Goal: Task Accomplishment & Management: Manage account settings

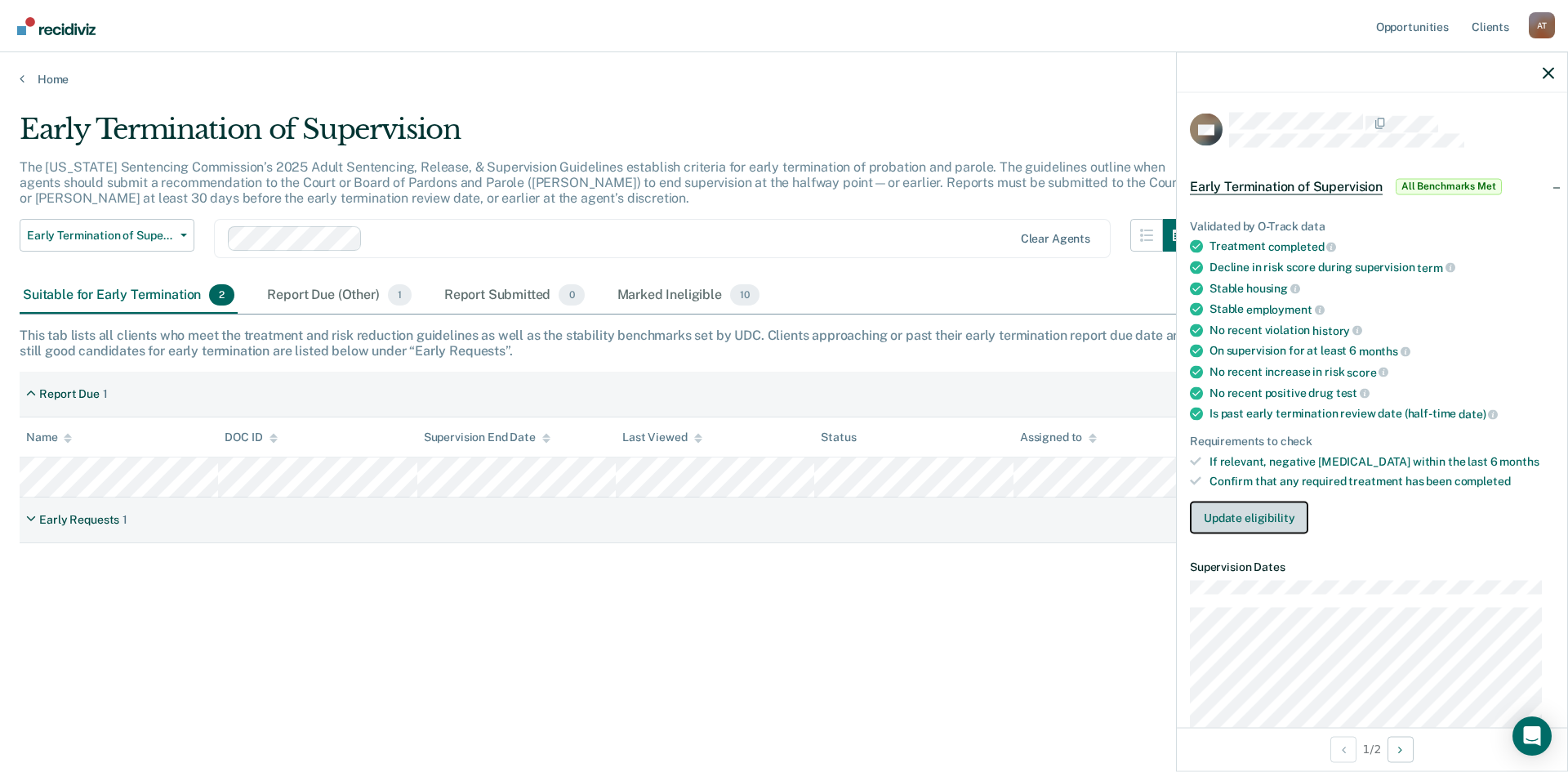
click at [1258, 517] on button "Update eligibility" at bounding box center [1250, 518] width 119 height 33
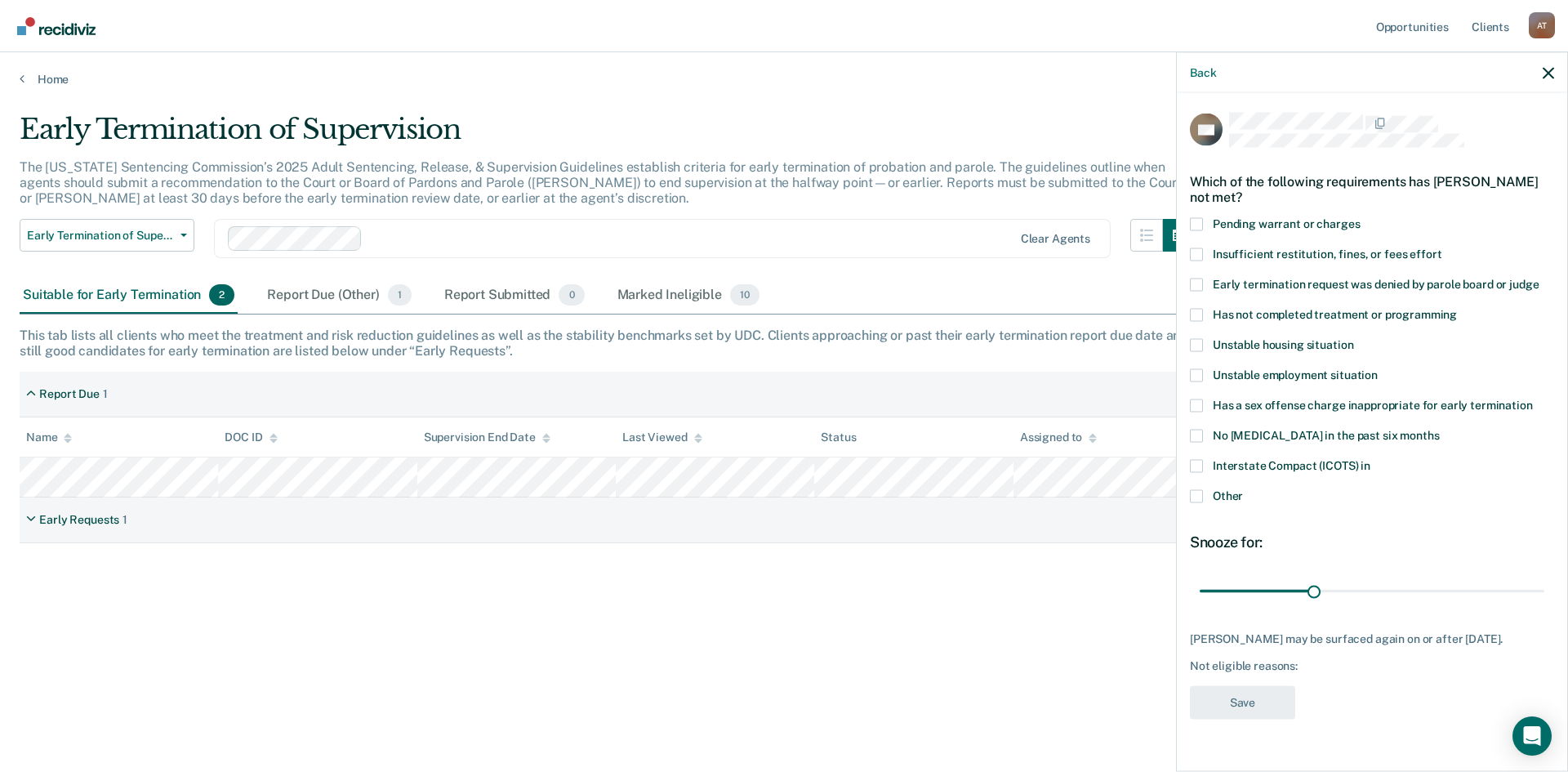
click at [1197, 498] on span at bounding box center [1197, 495] width 13 height 13
click at [1243, 489] on input "Other" at bounding box center [1243, 489] width 0 height 0
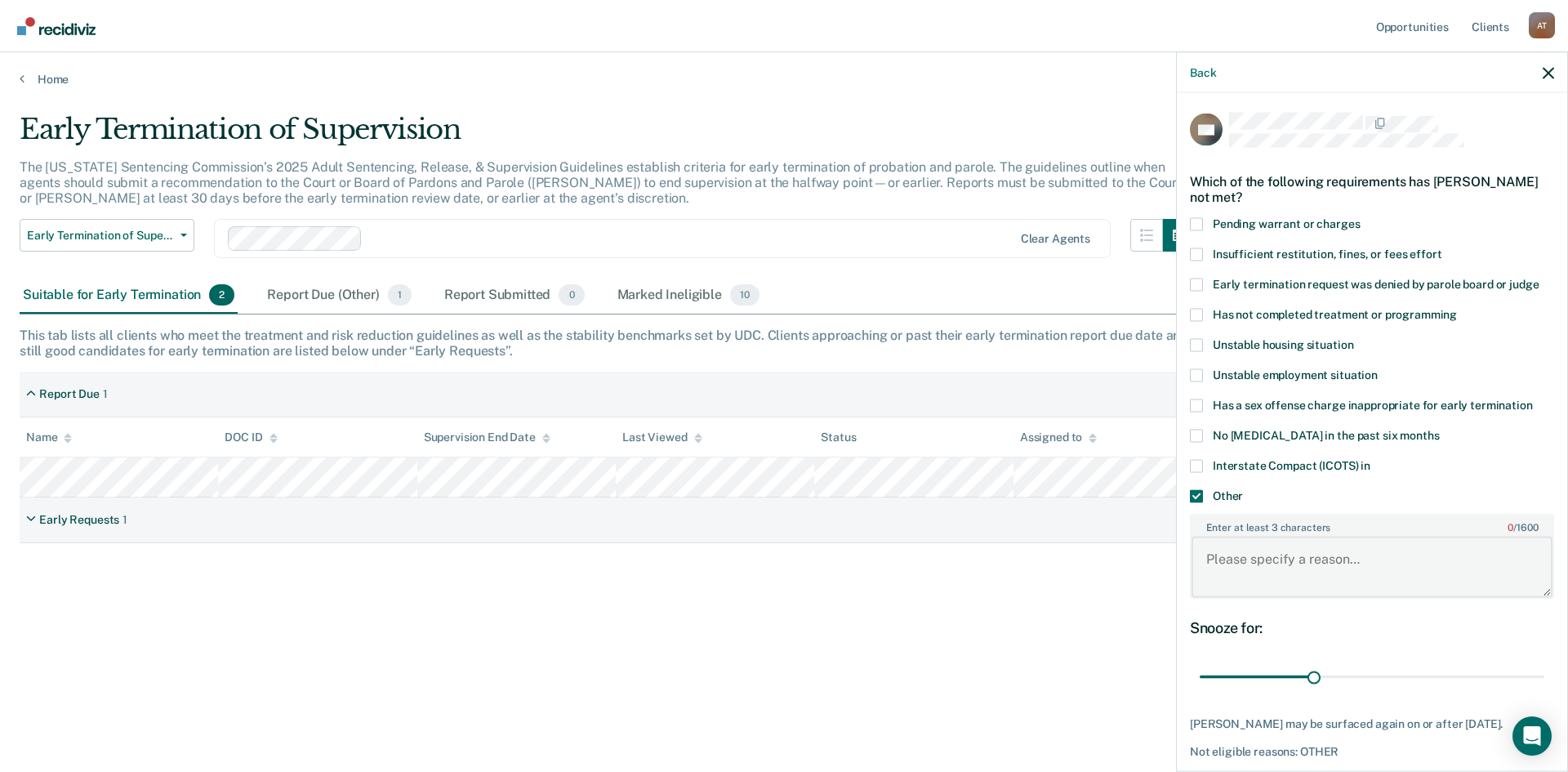
click at [1252, 570] on textarea "Enter at least 3 characters 0 / 1600" at bounding box center [1371, 566] width 361 height 60
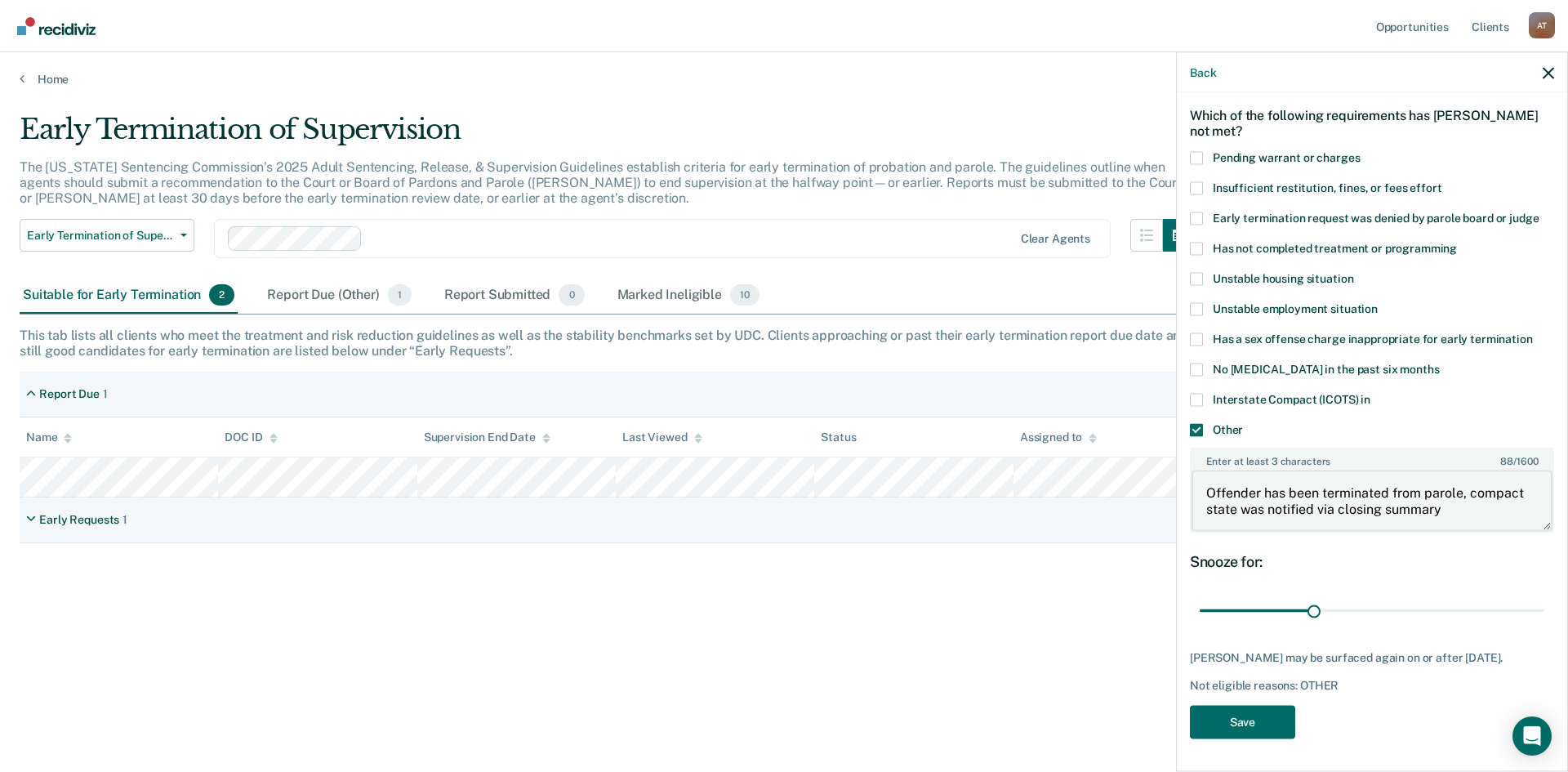
scroll to position [78, 0]
type textarea "Offender has been terminated from parole, compact state was notified via closin…"
click at [1268, 718] on button "Save" at bounding box center [1243, 721] width 105 height 34
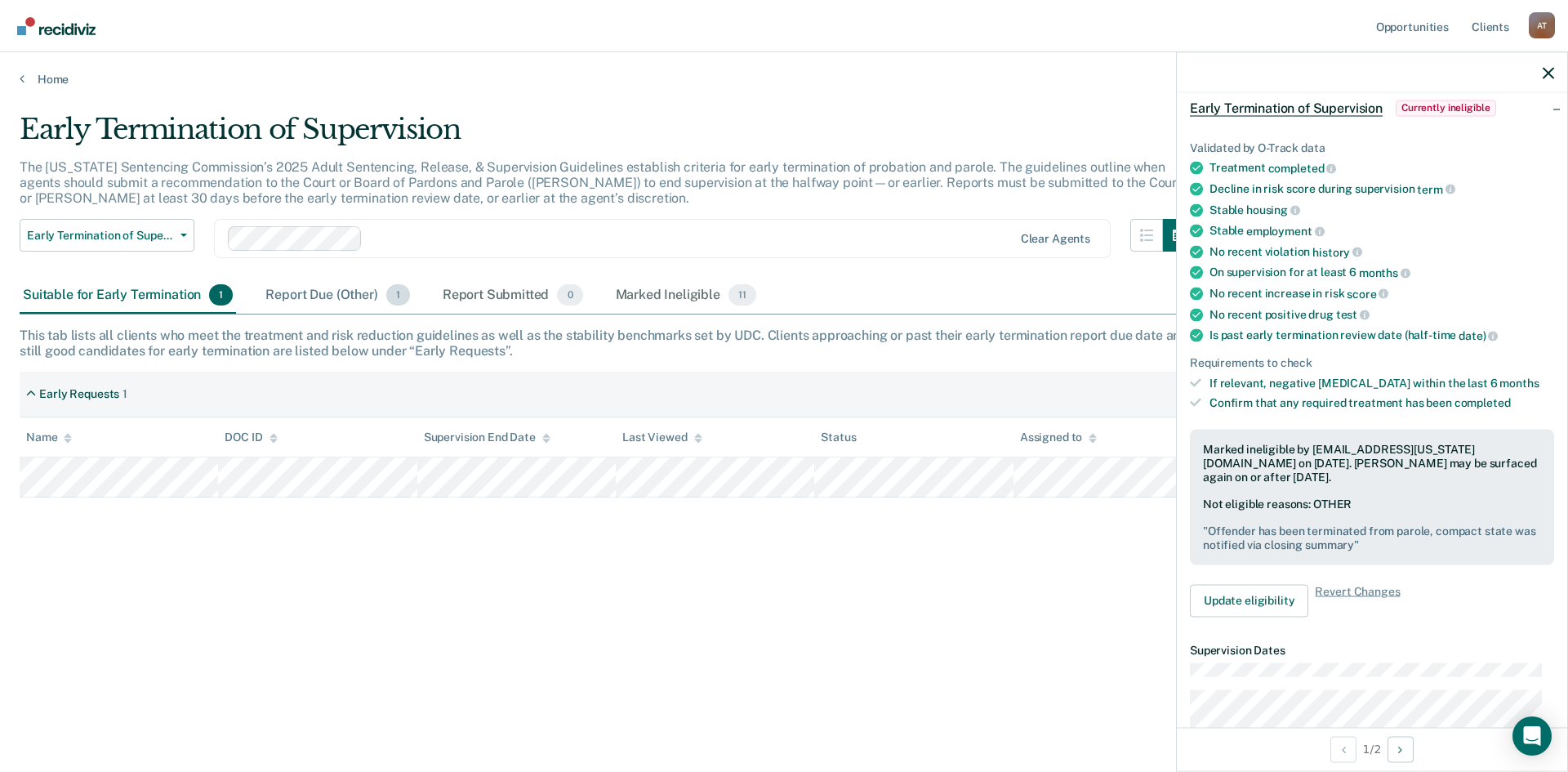
click at [347, 293] on div "Report Due (Other) 1" at bounding box center [338, 295] width 151 height 36
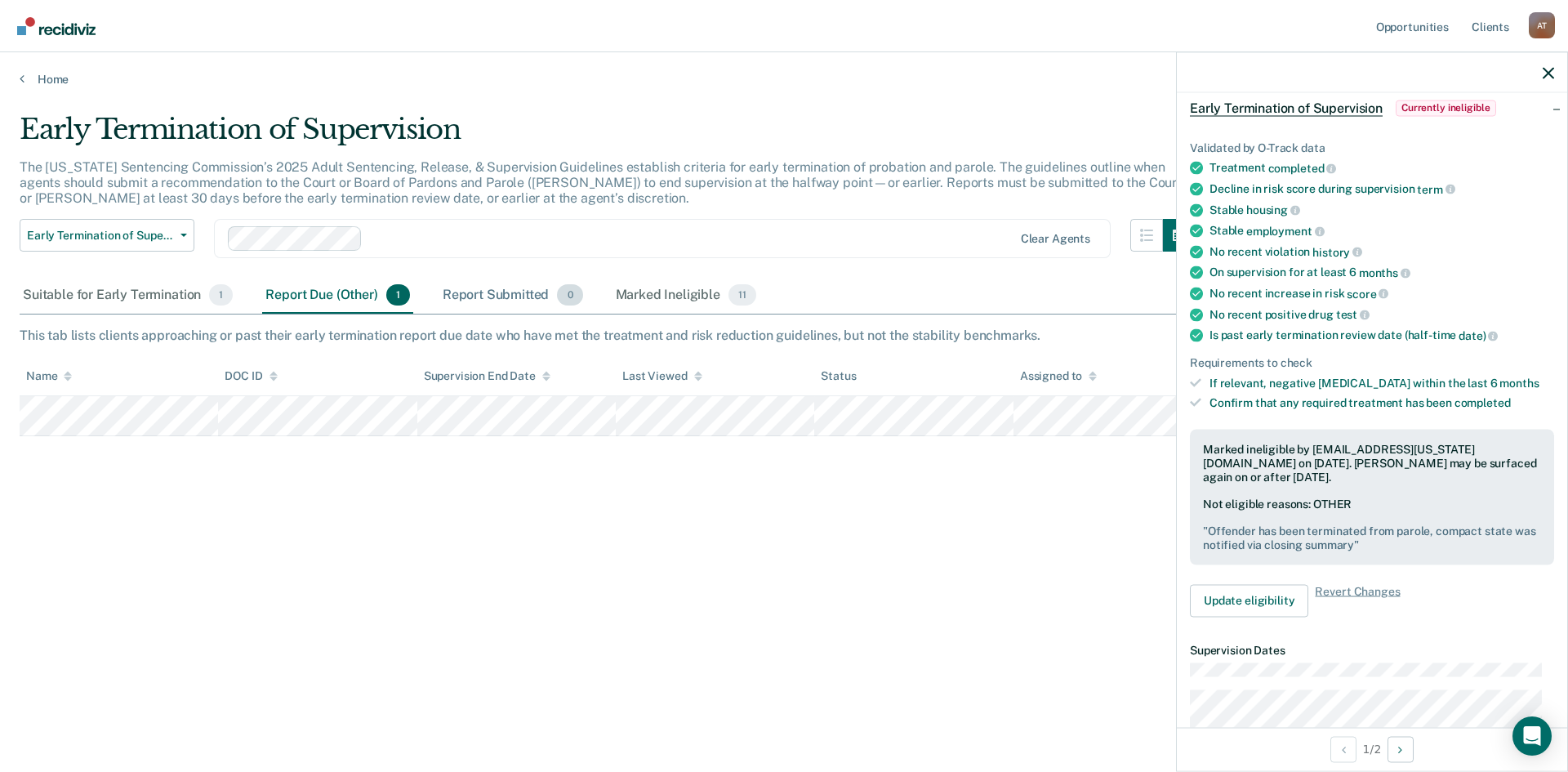
click at [464, 293] on div "Report Submitted 0" at bounding box center [513, 295] width 147 height 36
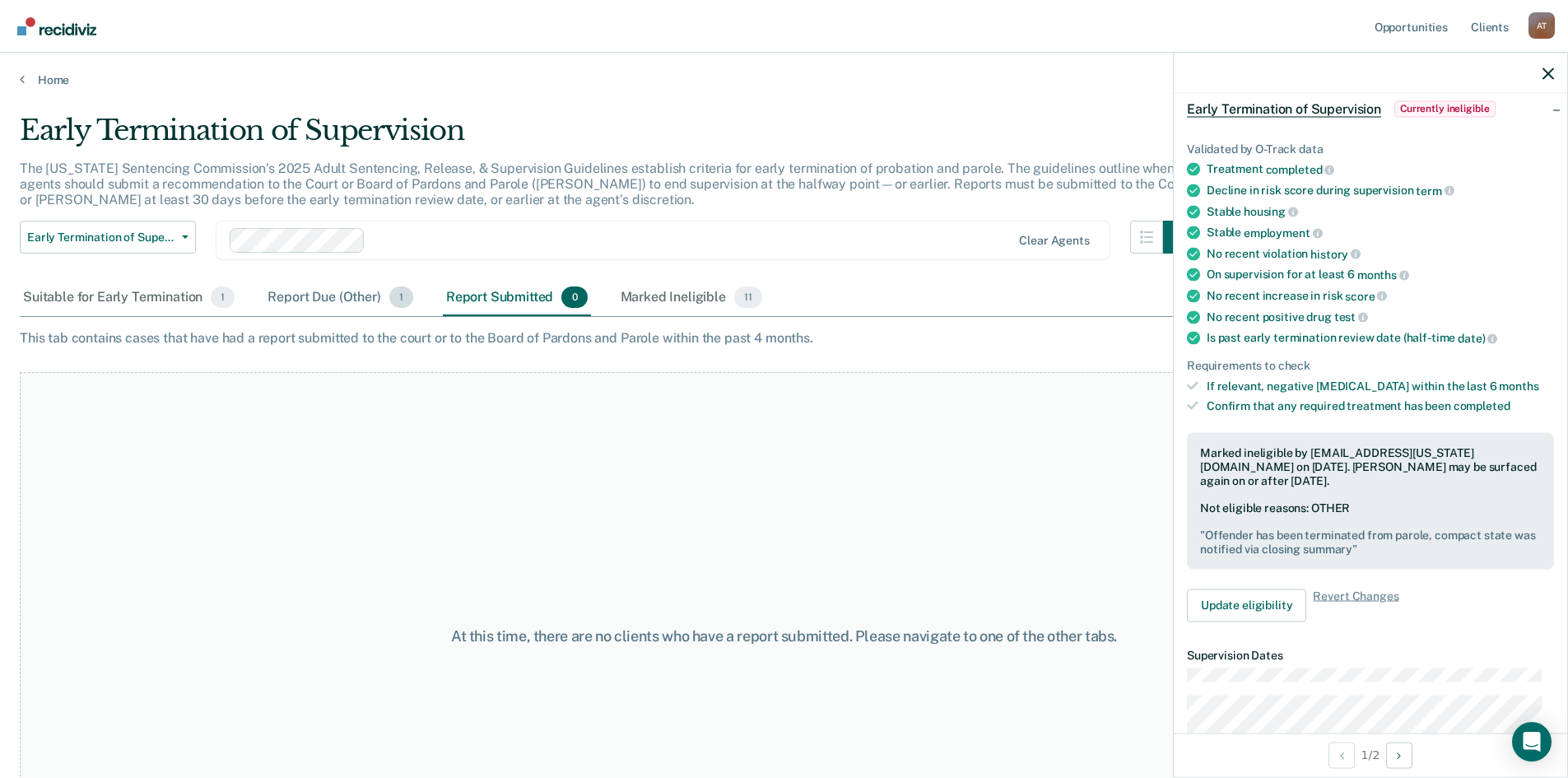
click at [321, 297] on div "Report Due (Other) 1" at bounding box center [340, 297] width 152 height 37
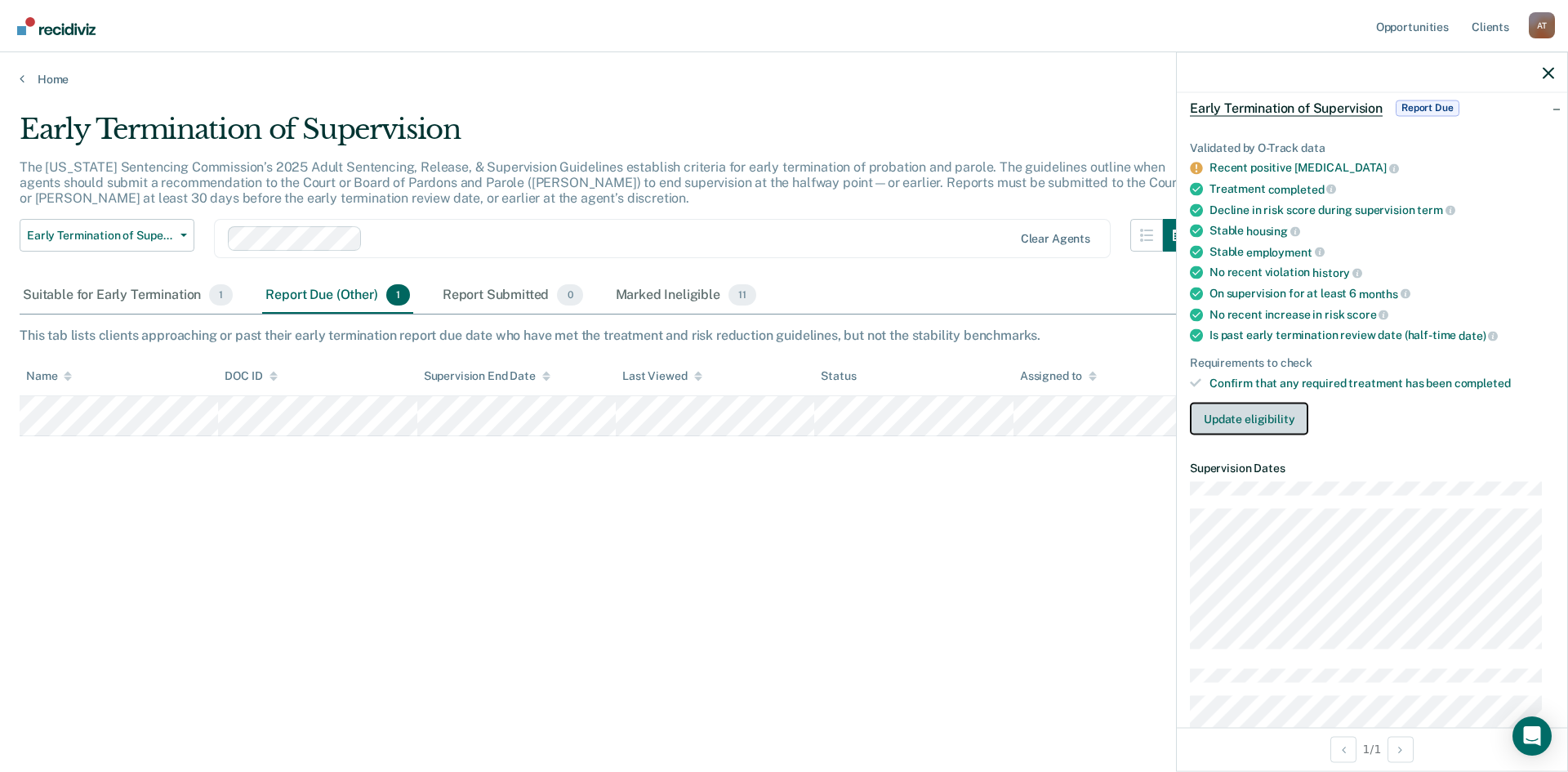
click at [1244, 414] on button "Update eligibility" at bounding box center [1250, 418] width 119 height 33
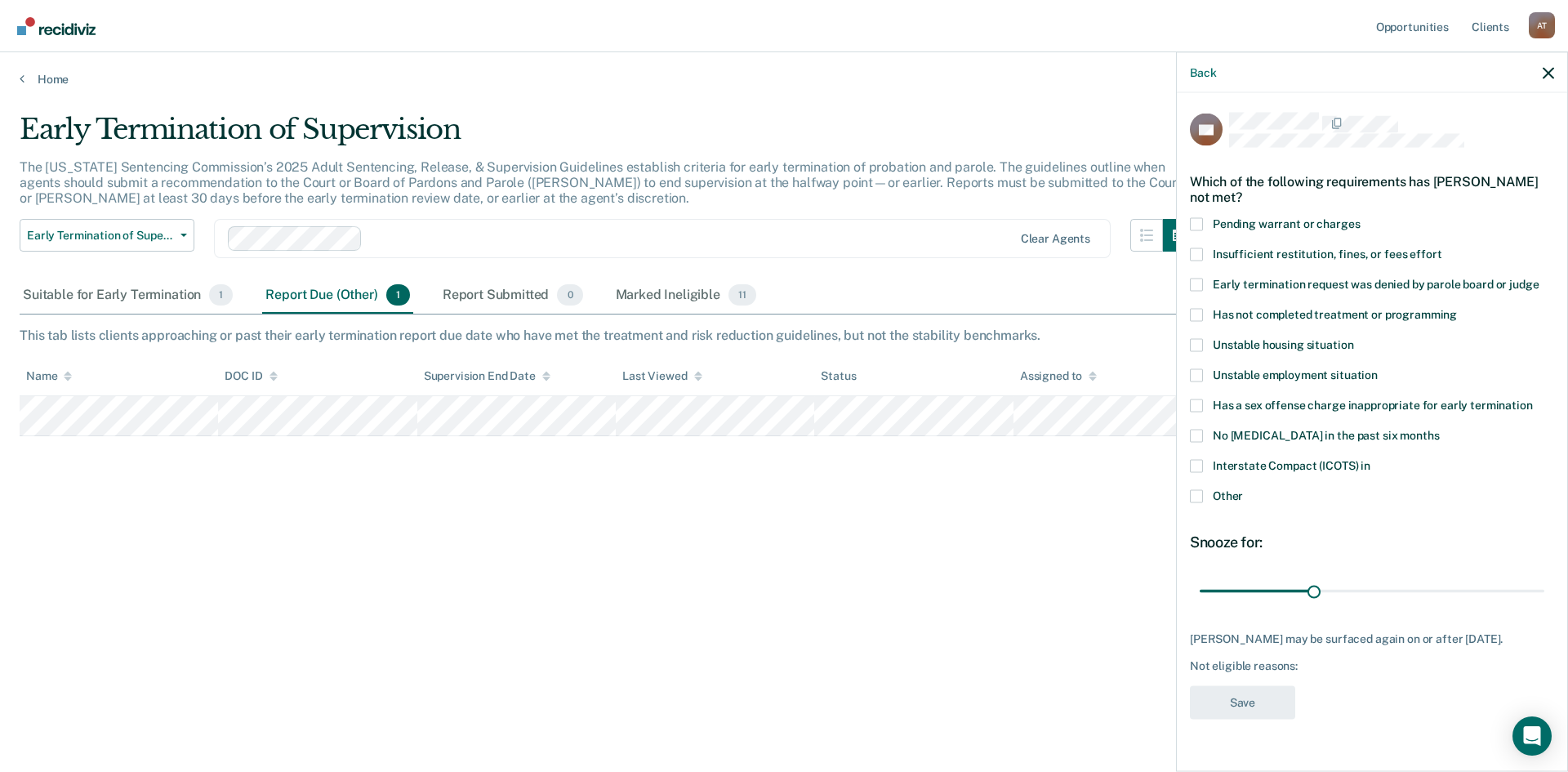
click at [1195, 497] on span at bounding box center [1197, 495] width 13 height 13
click at [1243, 489] on input "Other" at bounding box center [1243, 489] width 0 height 0
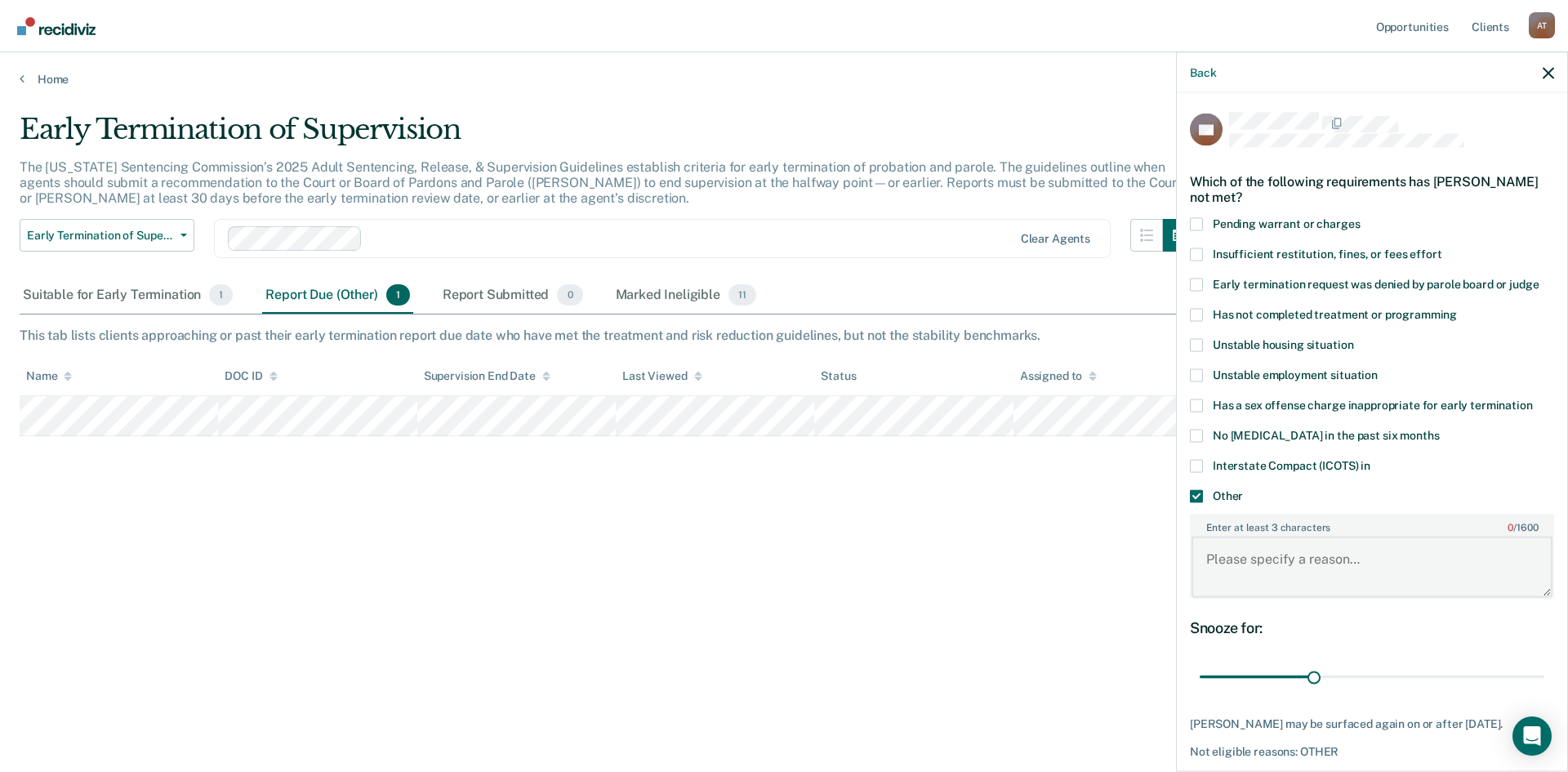
click at [1245, 564] on textarea "Enter at least 3 characters 0 / 1600" at bounding box center [1371, 566] width 361 height 60
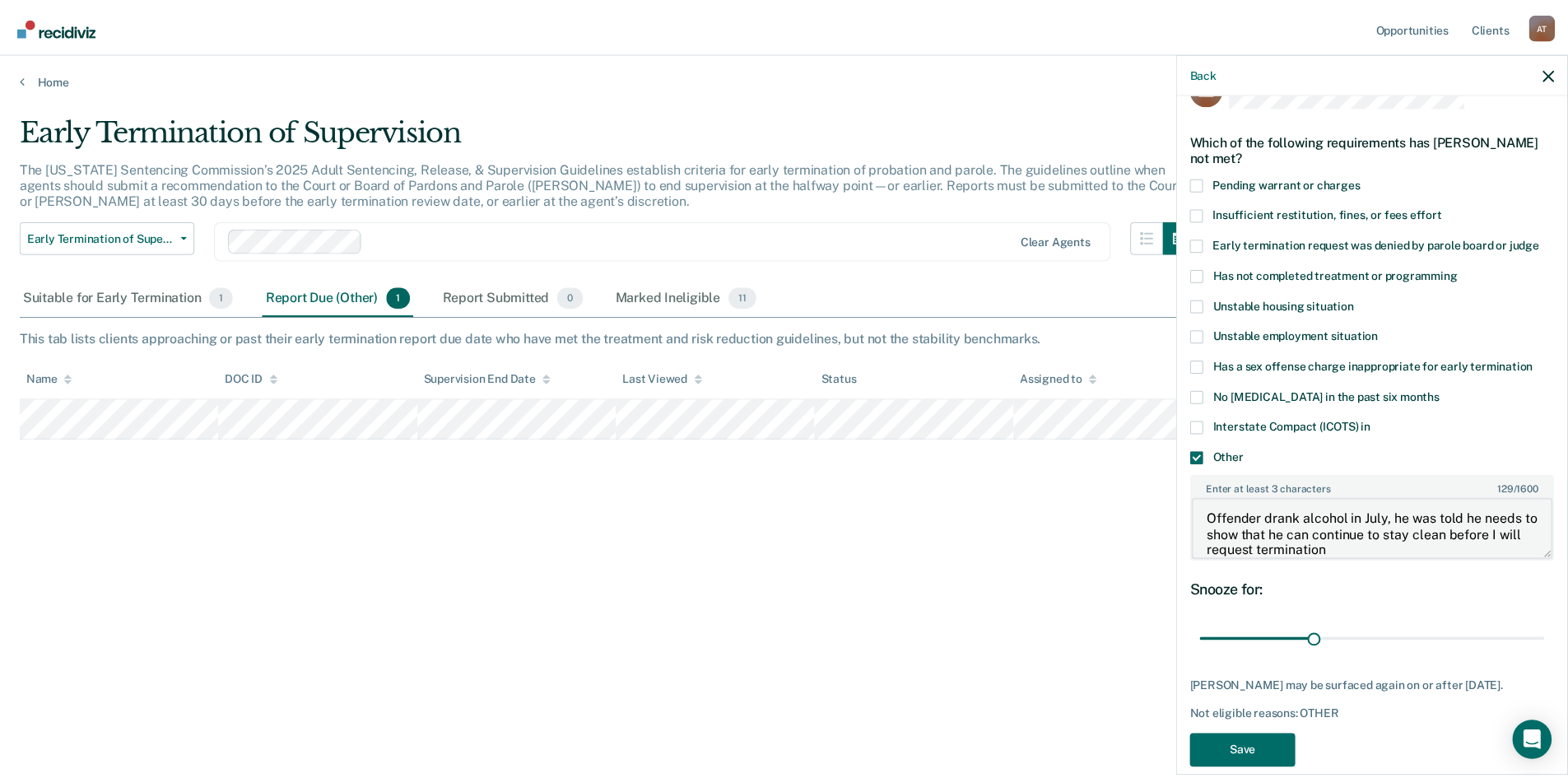
scroll to position [65, 0]
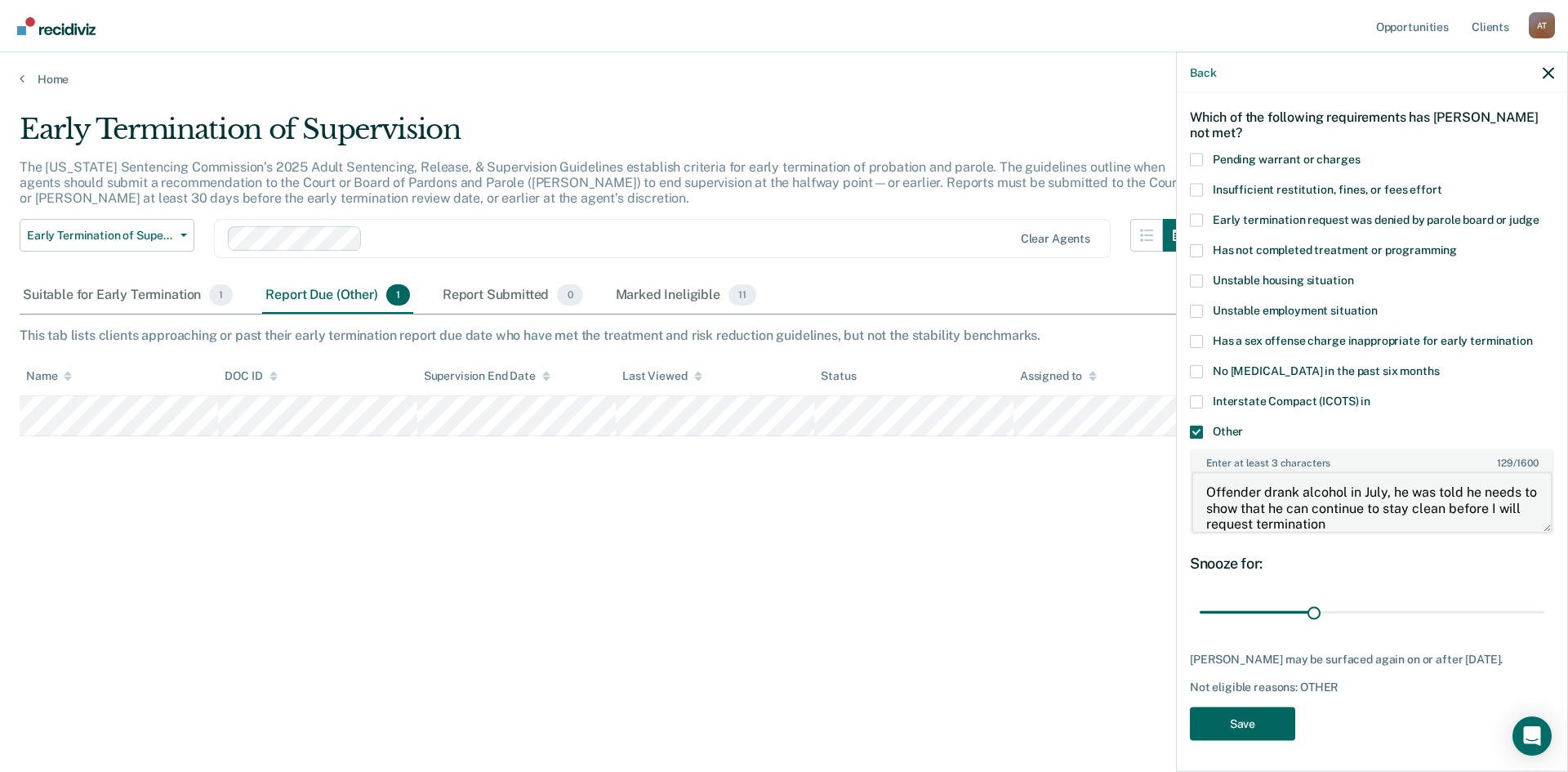
type textarea "Offender drank alcohol in July, he was told he needs to show that he can contin…"
click at [1252, 718] on button "Save" at bounding box center [1243, 723] width 105 height 34
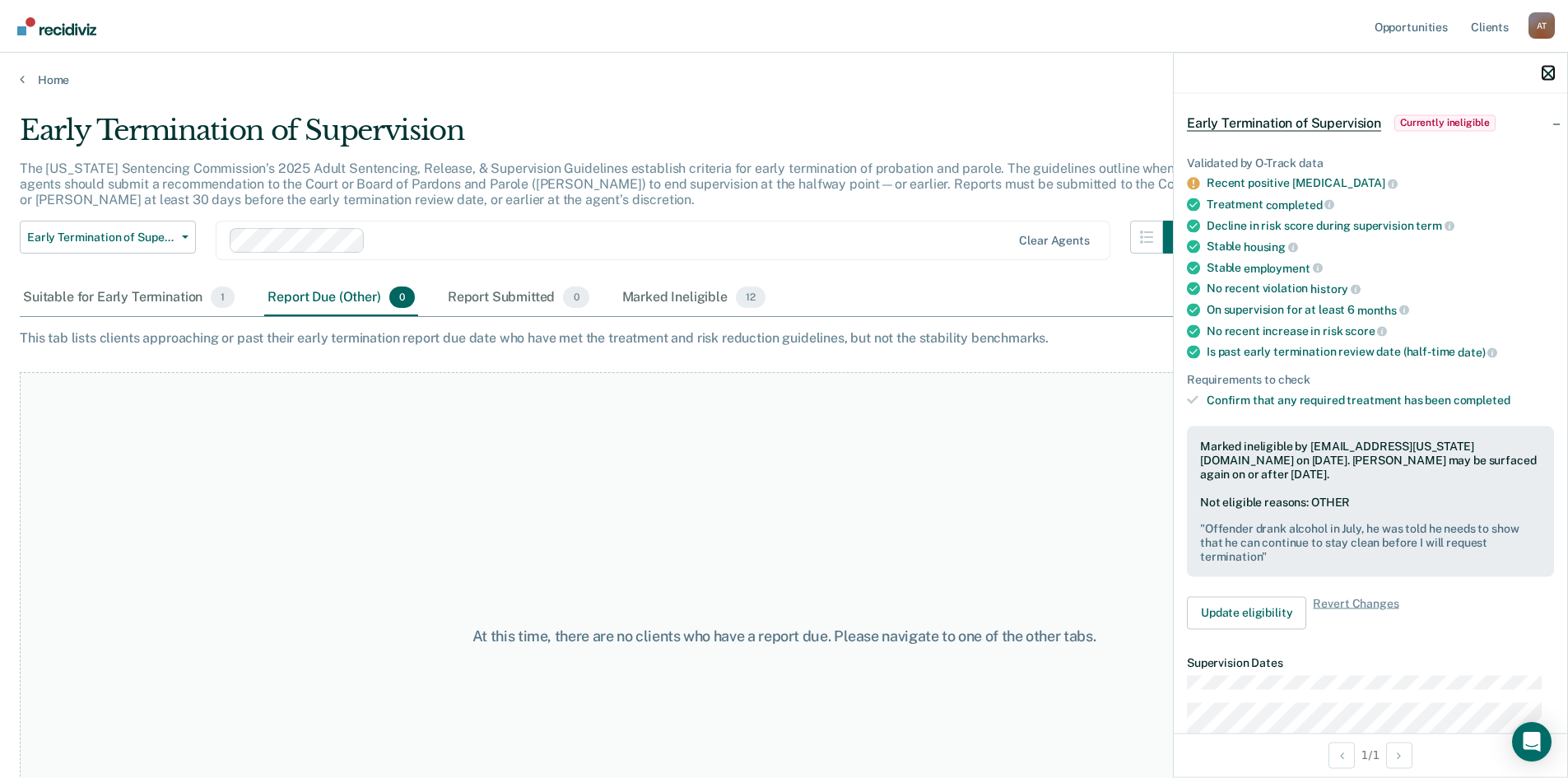
click at [1550, 71] on icon "button" at bounding box center [1548, 73] width 12 height 12
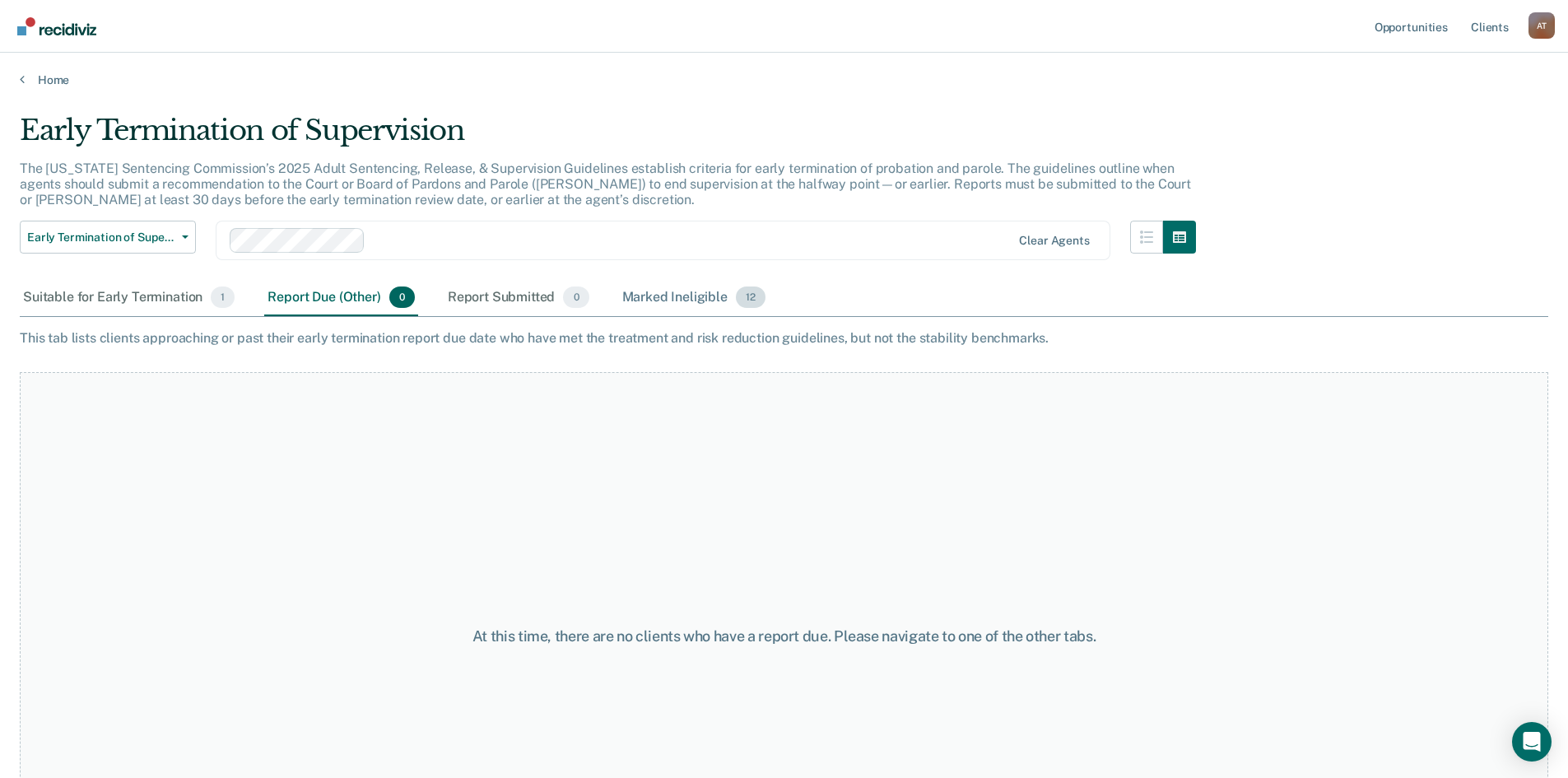
click at [700, 294] on div "Marked Ineligible 12" at bounding box center [694, 297] width 150 height 37
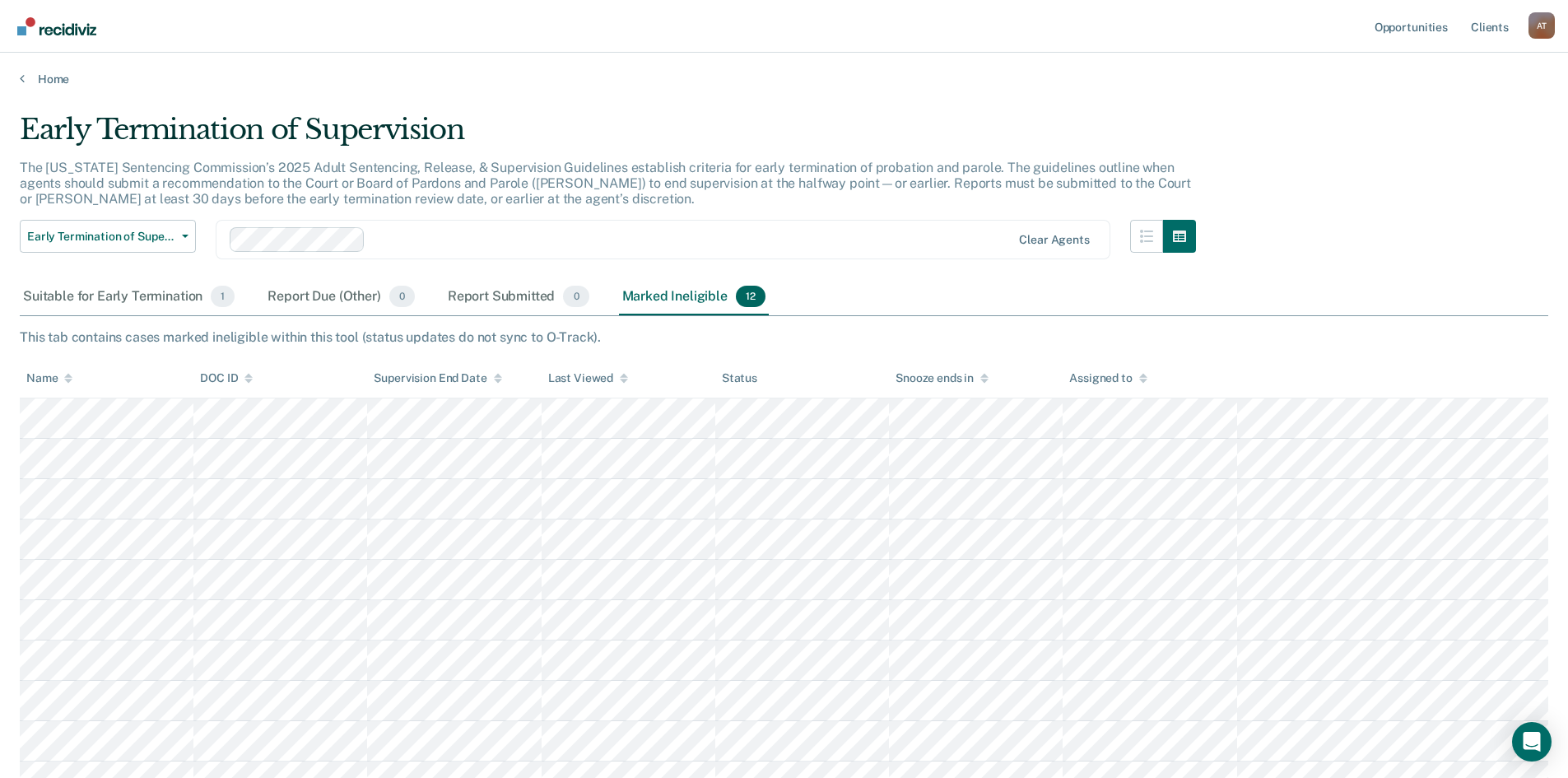
scroll to position [0, 0]
